Goal: Task Accomplishment & Management: Manage account settings

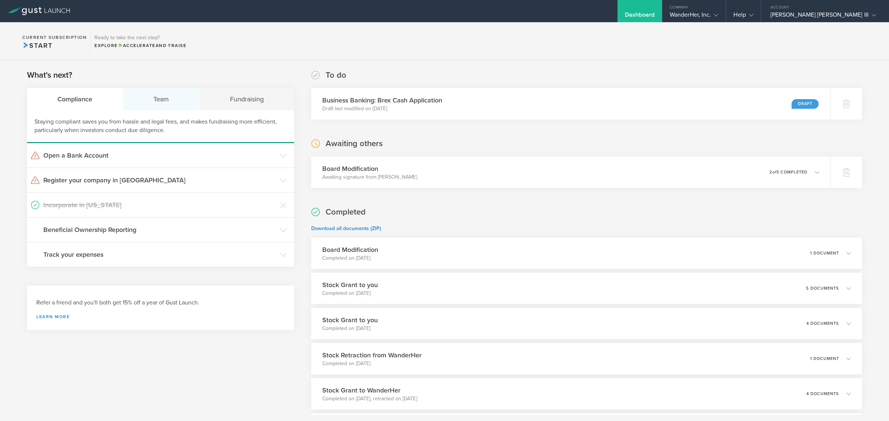
click at [151, 97] on div "Team" at bounding box center [161, 99] width 77 height 22
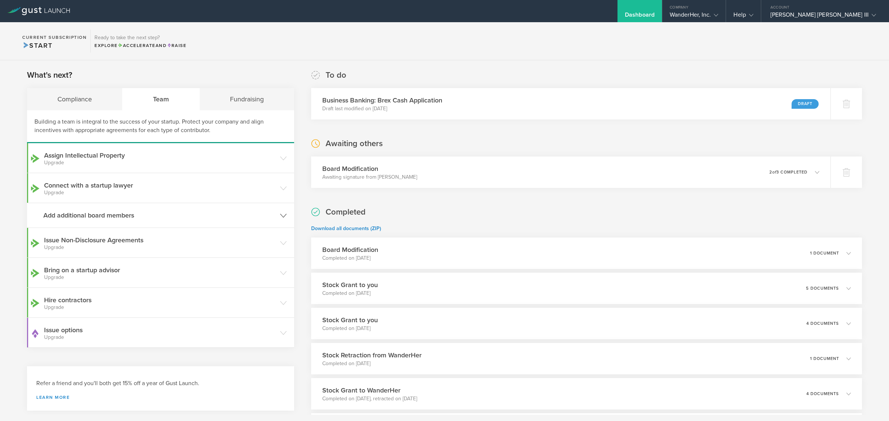
click at [95, 214] on h3 "Add additional board members" at bounding box center [159, 216] width 233 height 10
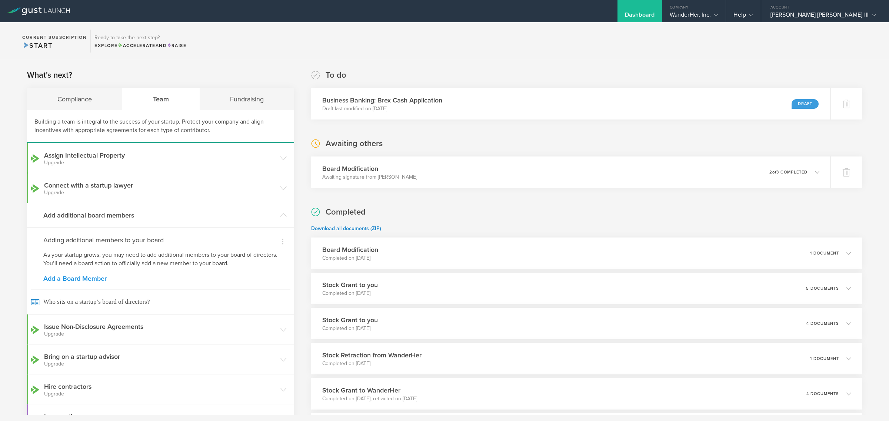
click at [100, 280] on link "Add a Board Member" at bounding box center [160, 278] width 234 height 7
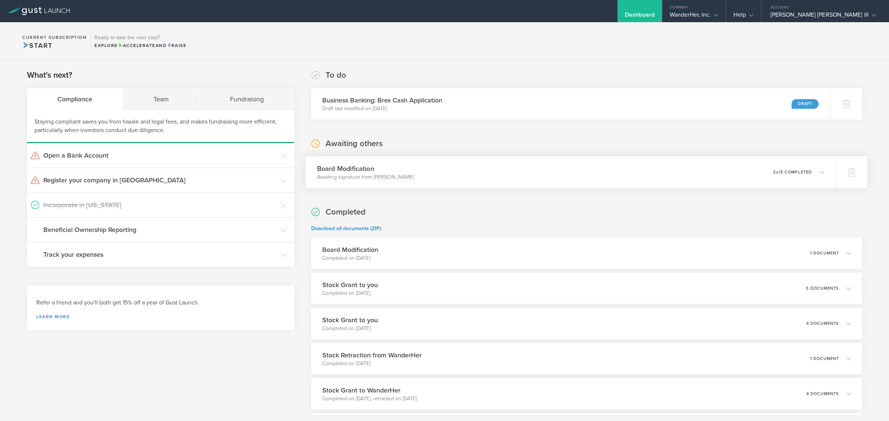
click at [811, 178] on div "0 undeliverable 2 of 3 completed" at bounding box center [798, 172] width 51 height 13
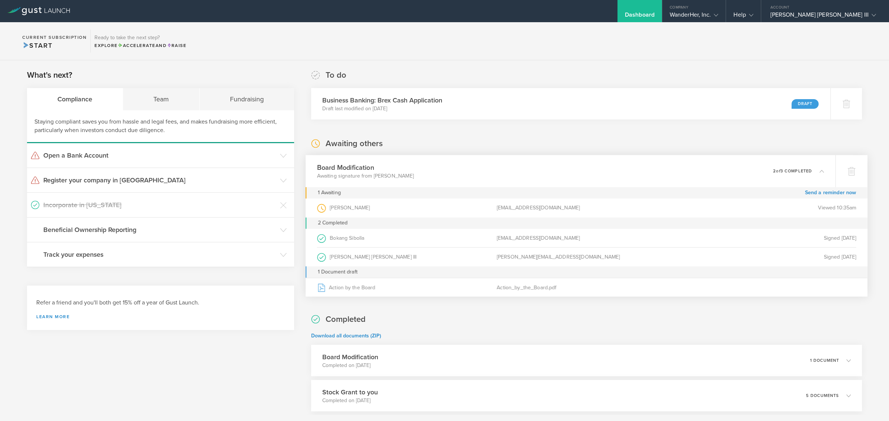
click at [804, 204] on div "Viewed 10:35am" at bounding box center [766, 208] width 180 height 19
click at [812, 191] on link "Send a reminder now" at bounding box center [829, 192] width 51 height 11
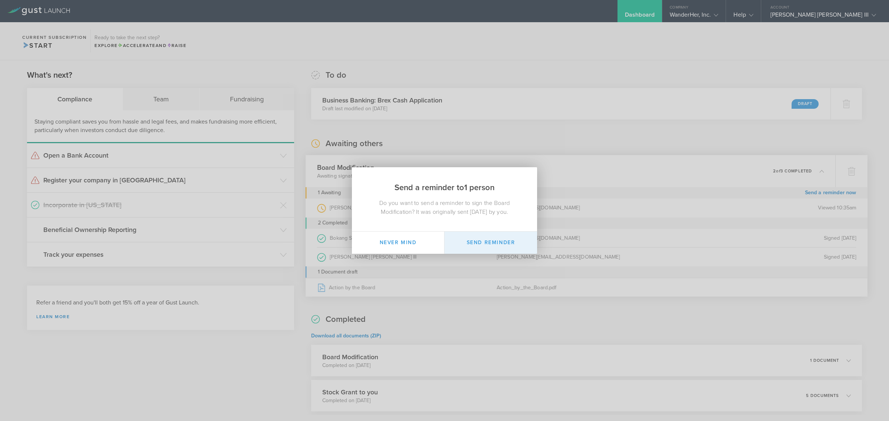
click at [484, 241] on button "Send Reminder" at bounding box center [490, 243] width 93 height 22
